Goal: Find contact information: Find contact information

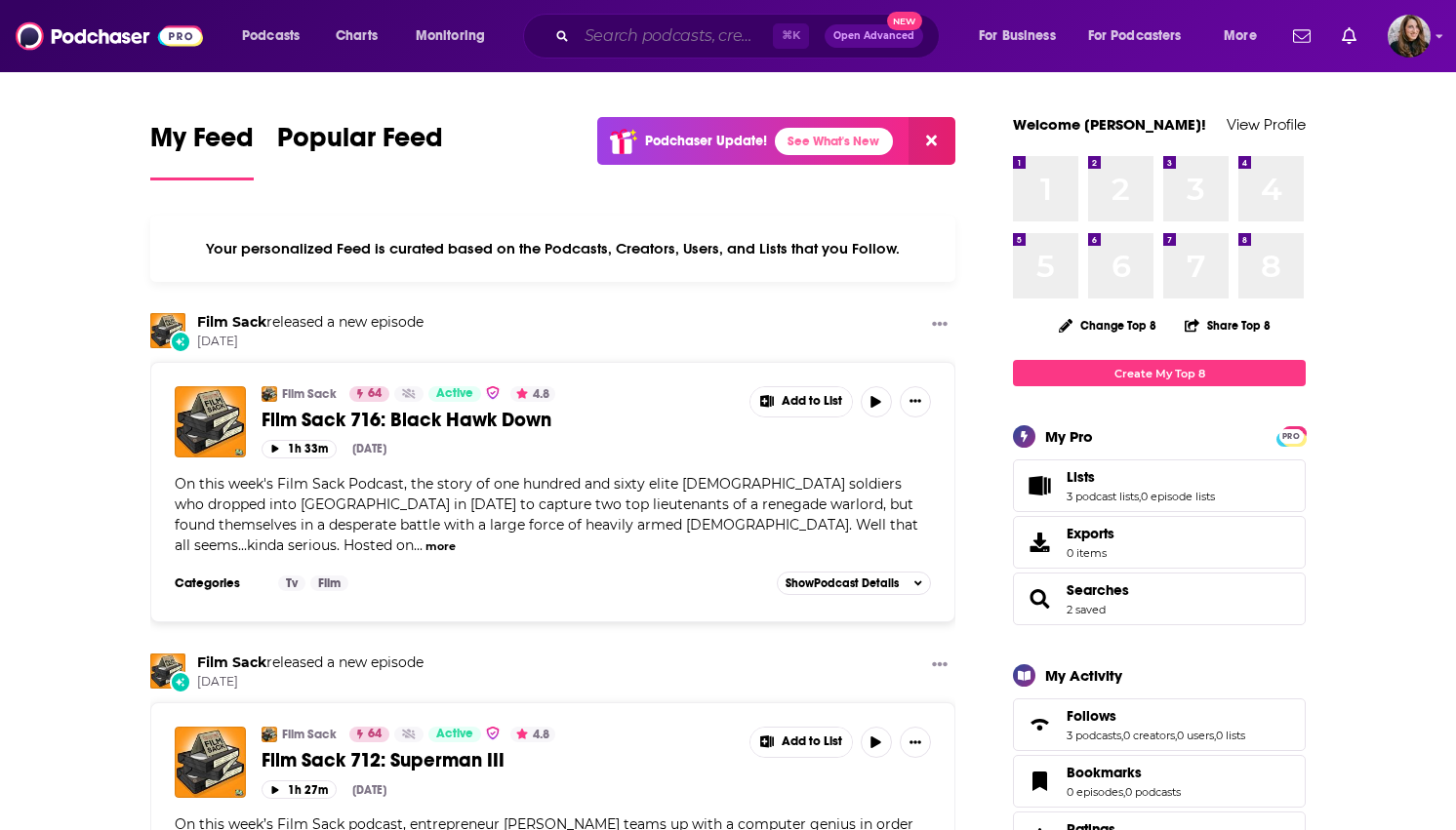
click at [700, 26] on input "Search podcasts, credits, & more..." at bounding box center [674, 36] width 196 height 31
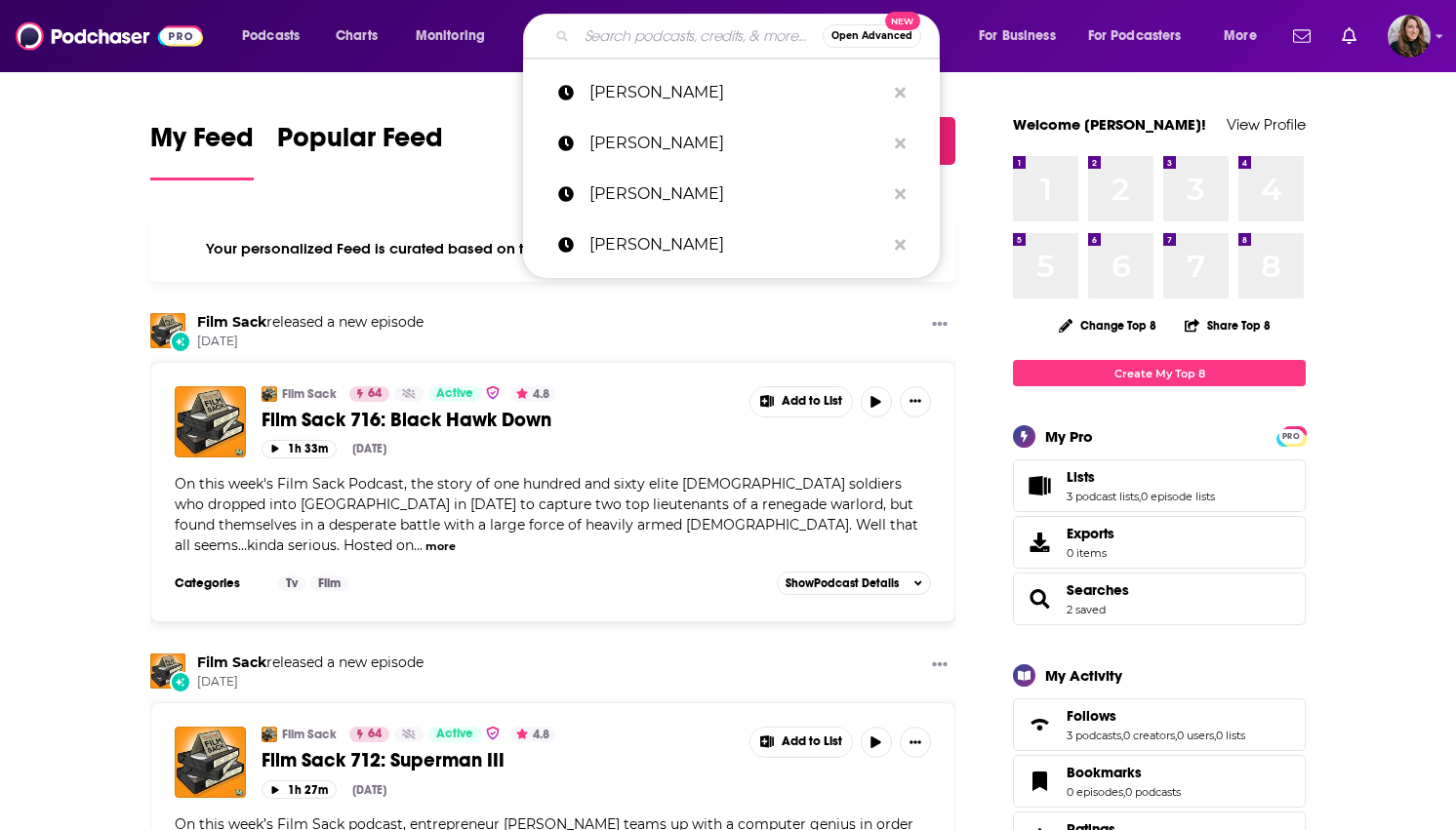
paste input "We Can Do Hard Things"
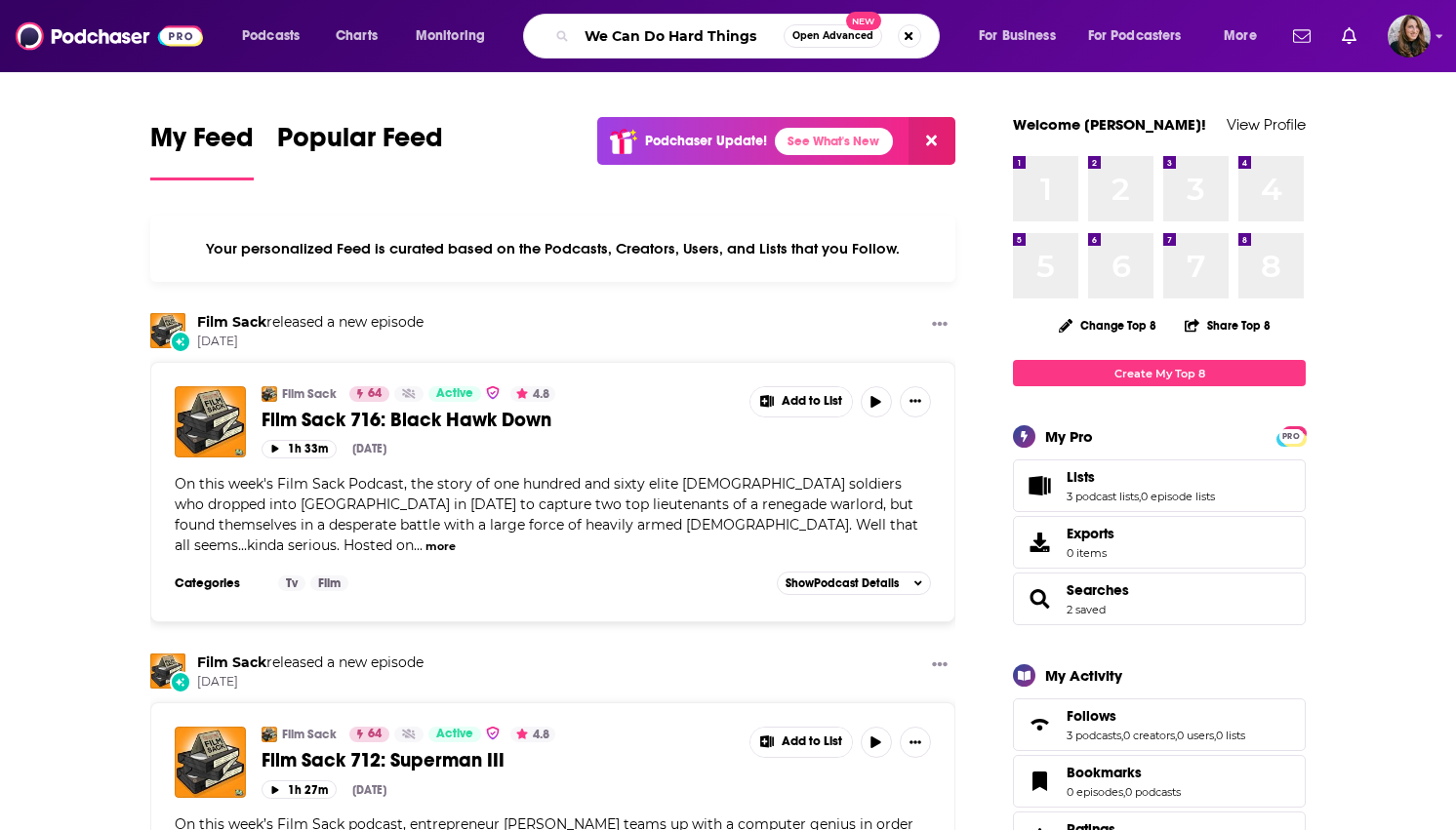
type input "We Can Do Hard Things"
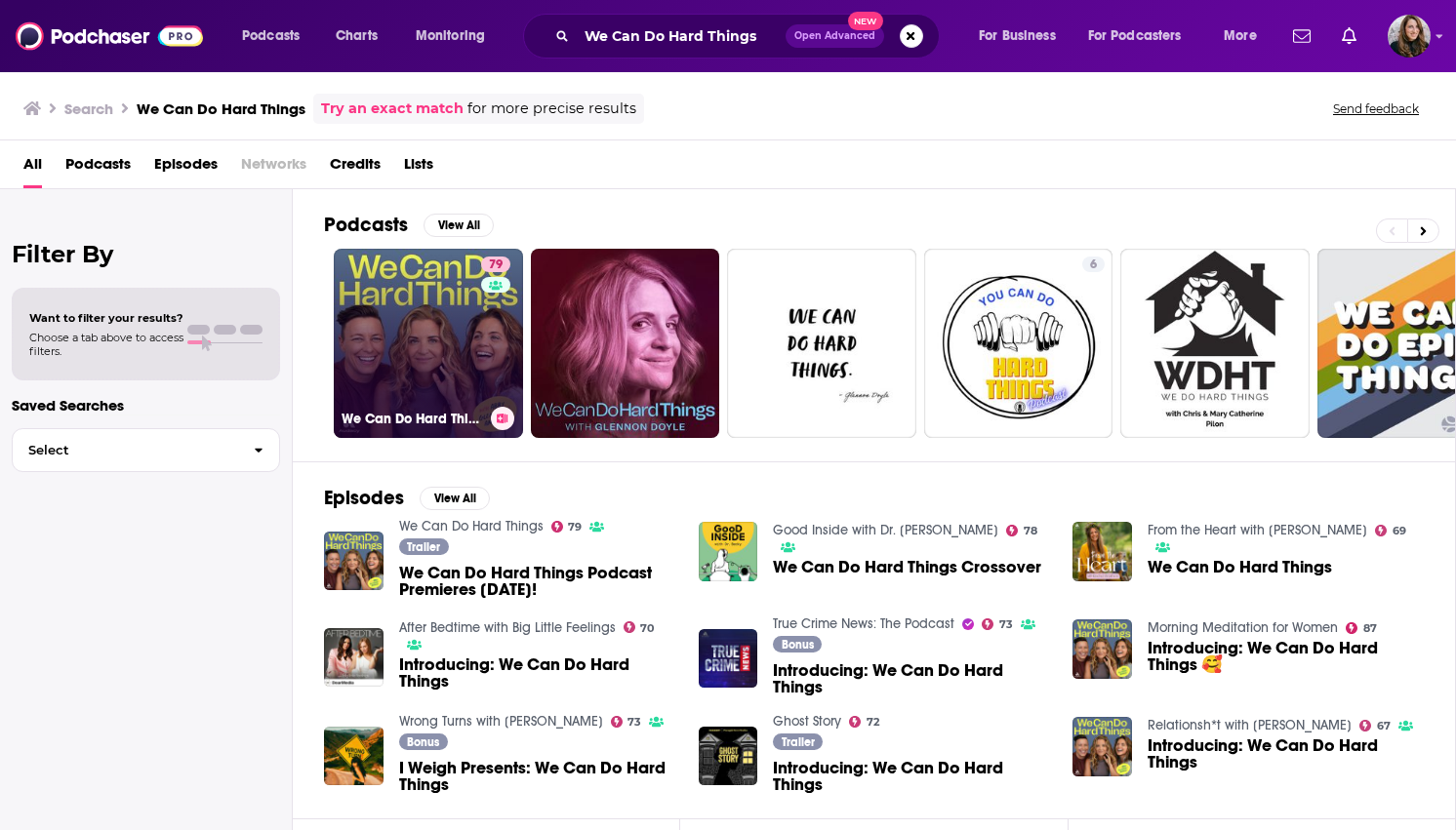
click at [436, 358] on link "79 We Can Do Hard Things" at bounding box center [428, 343] width 190 height 190
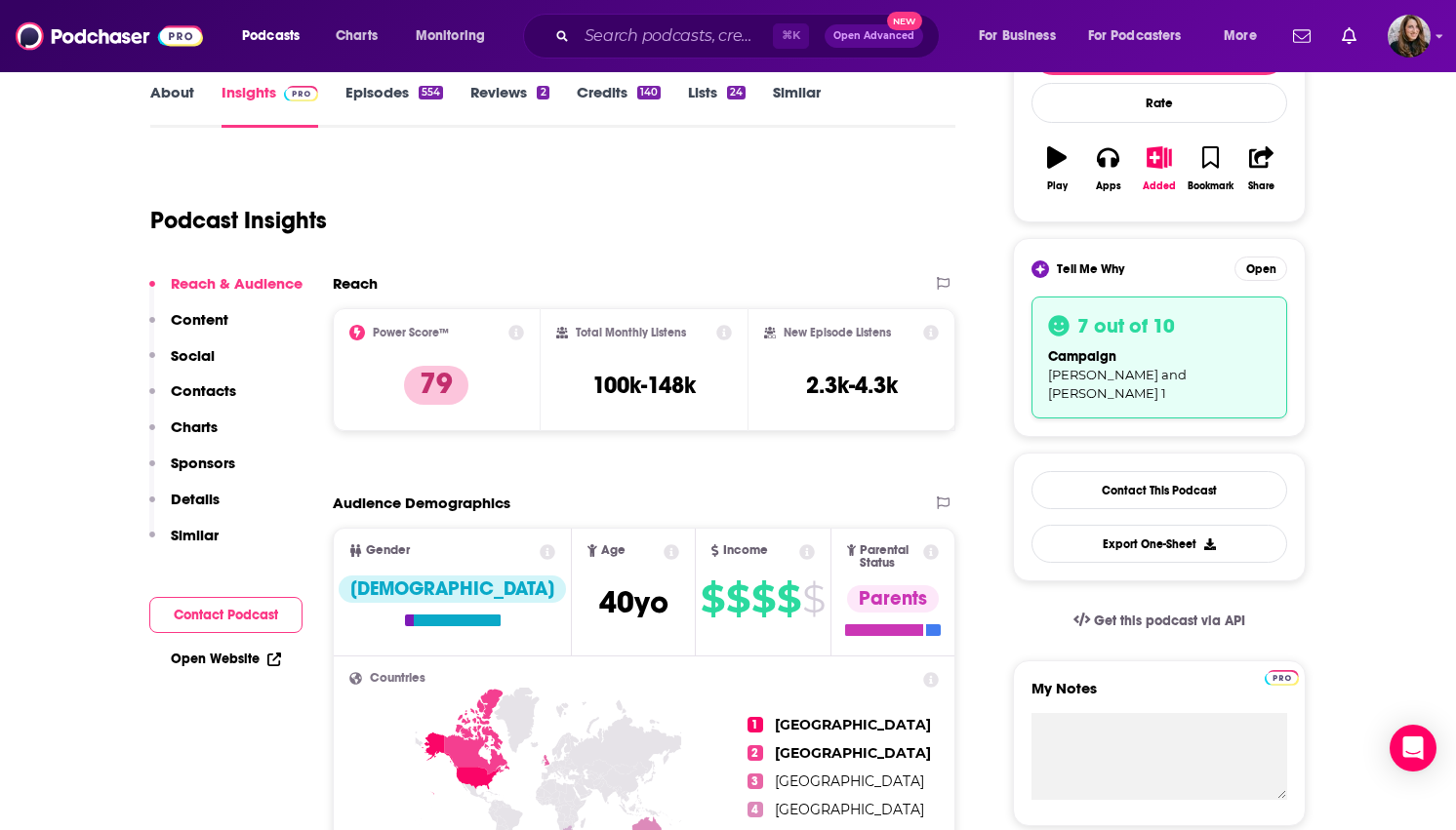
scroll to position [336, 0]
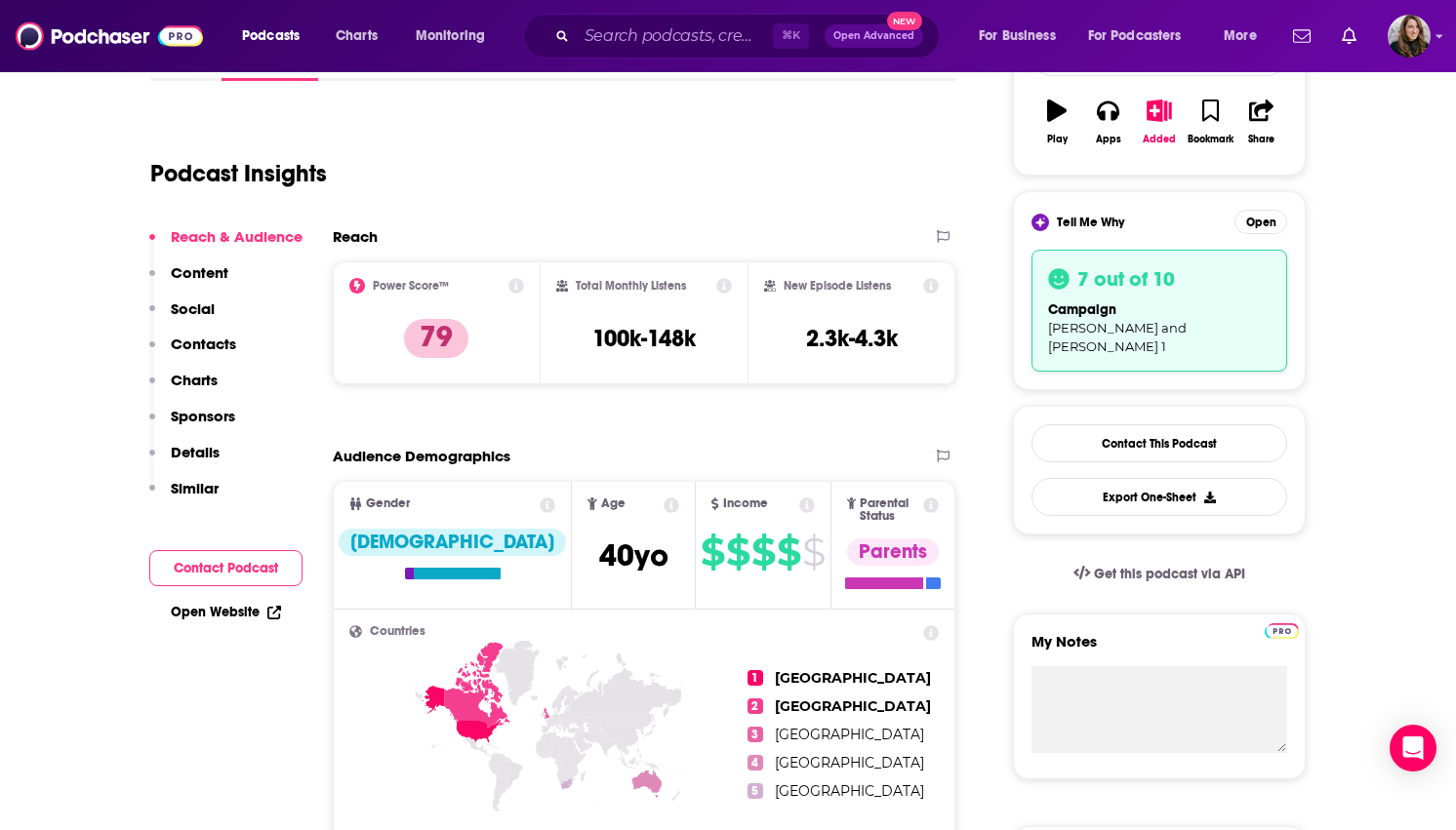
click at [200, 566] on button "Contact Podcast" at bounding box center [225, 568] width 153 height 36
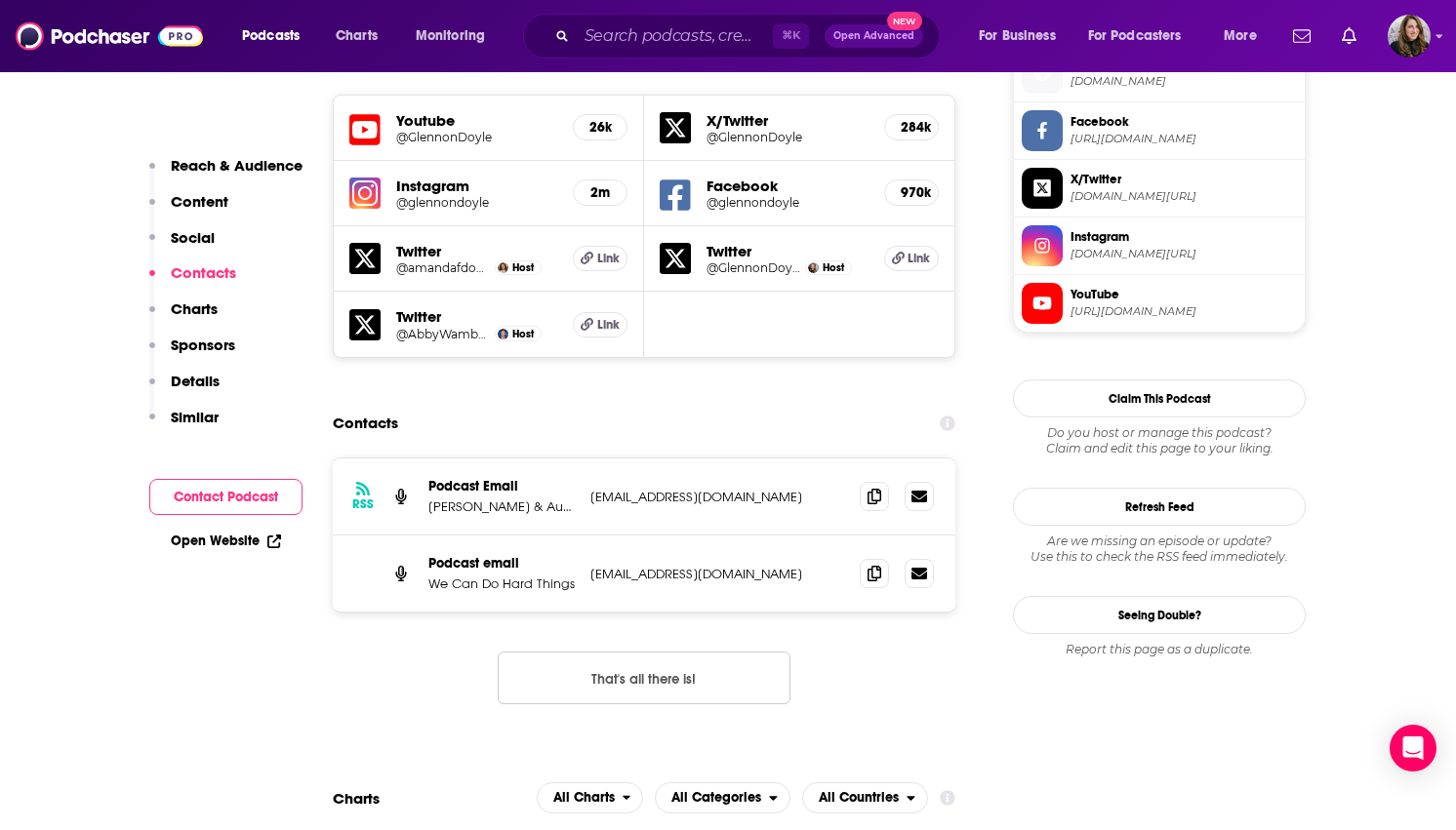
scroll to position [1787, 0]
